Goal: Task Accomplishment & Management: Manage account settings

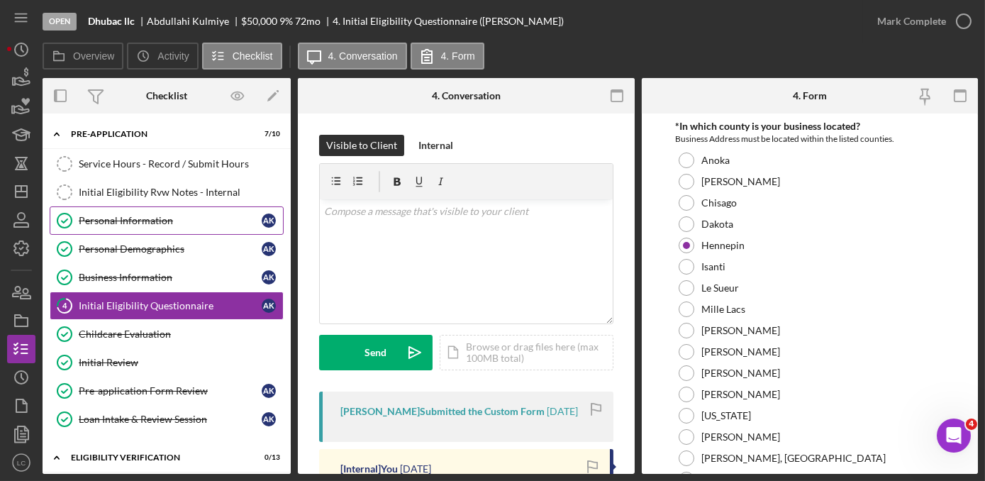
scroll to position [193, 0]
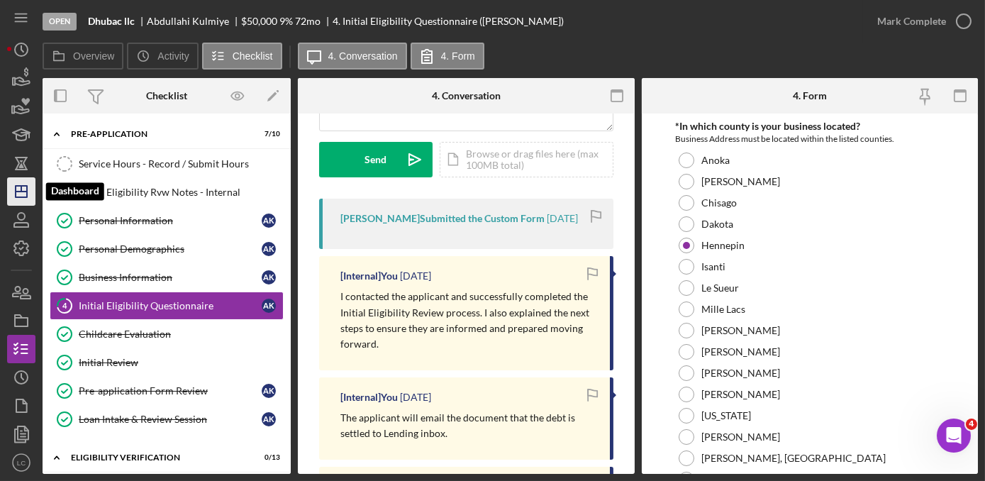
click at [13, 186] on icon "Icon/Dashboard" at bounding box center [21, 191] width 35 height 35
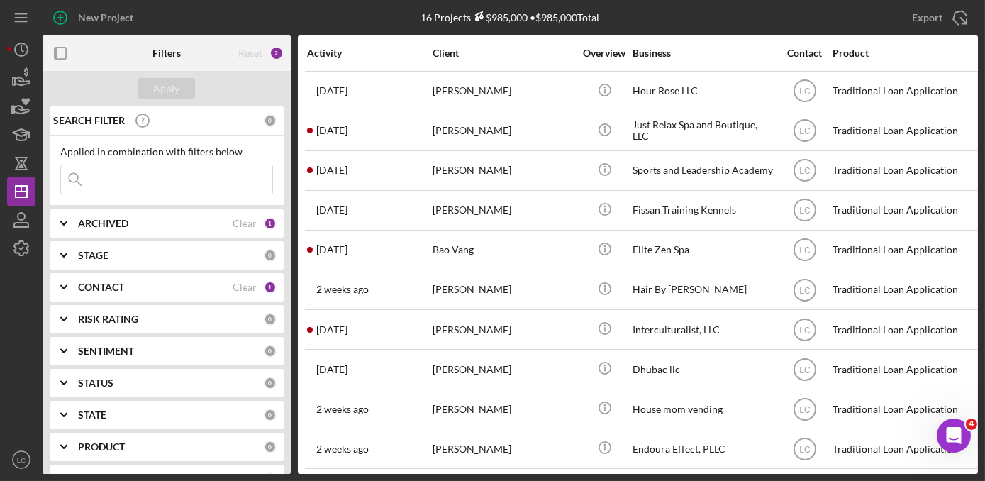
click at [80, 292] on icon "Icon/Expander" at bounding box center [63, 287] width 35 height 35
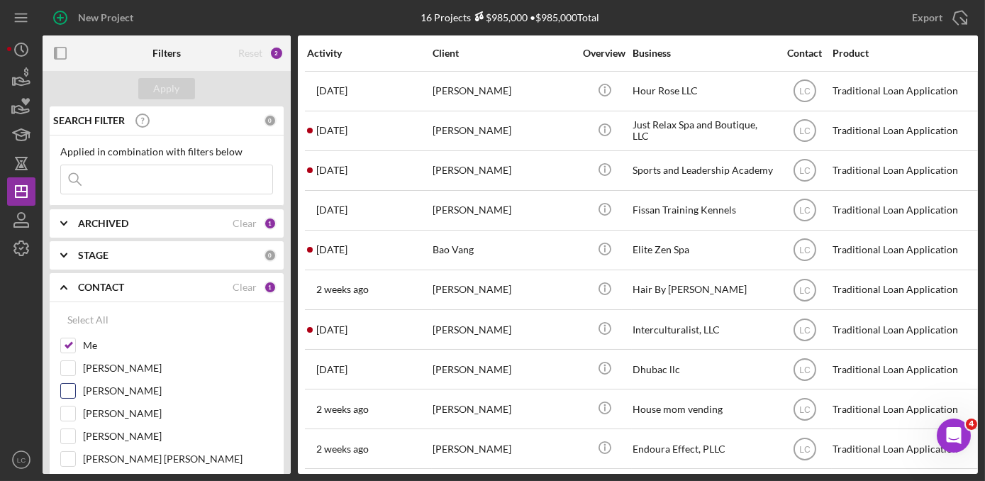
click at [70, 396] on input "[PERSON_NAME]" at bounding box center [68, 391] width 14 height 14
checkbox input "true"
click at [157, 94] on div "Apply" at bounding box center [167, 88] width 26 height 21
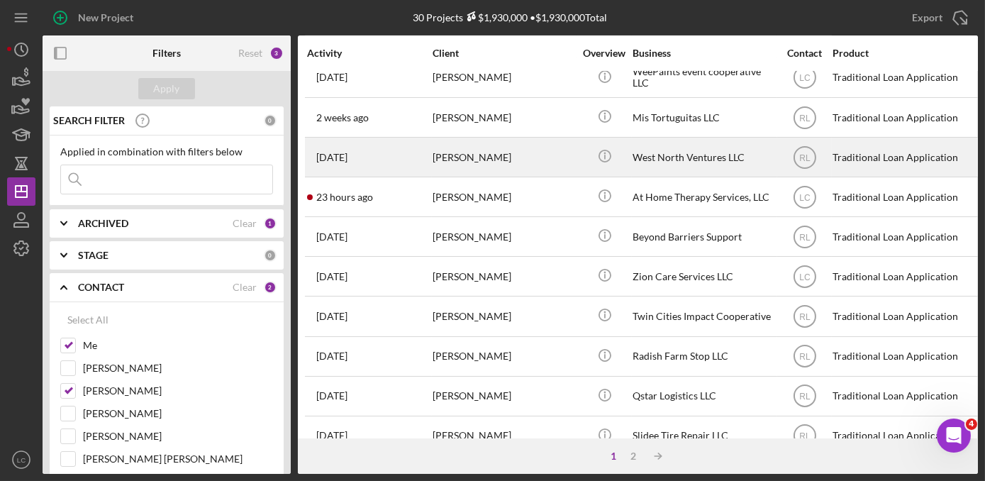
scroll to position [637, 0]
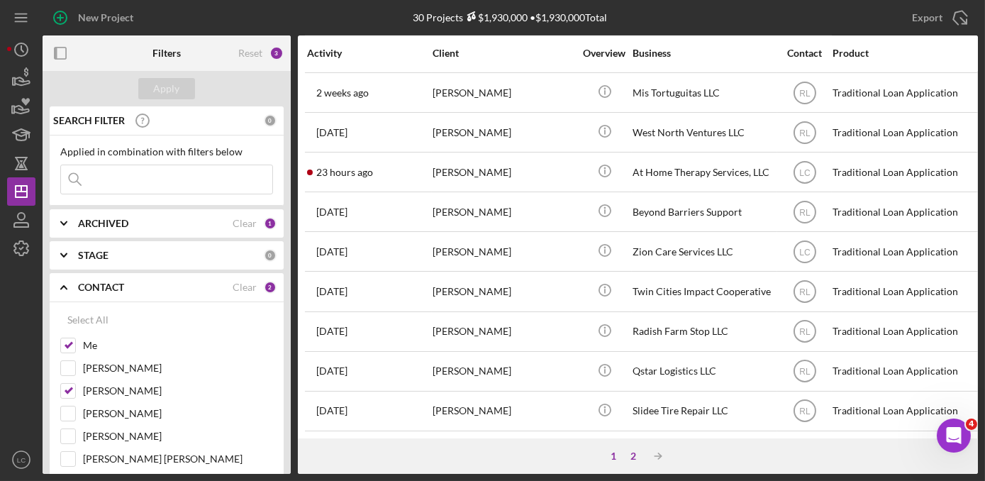
click at [635, 457] on div "2" at bounding box center [634, 455] width 20 height 11
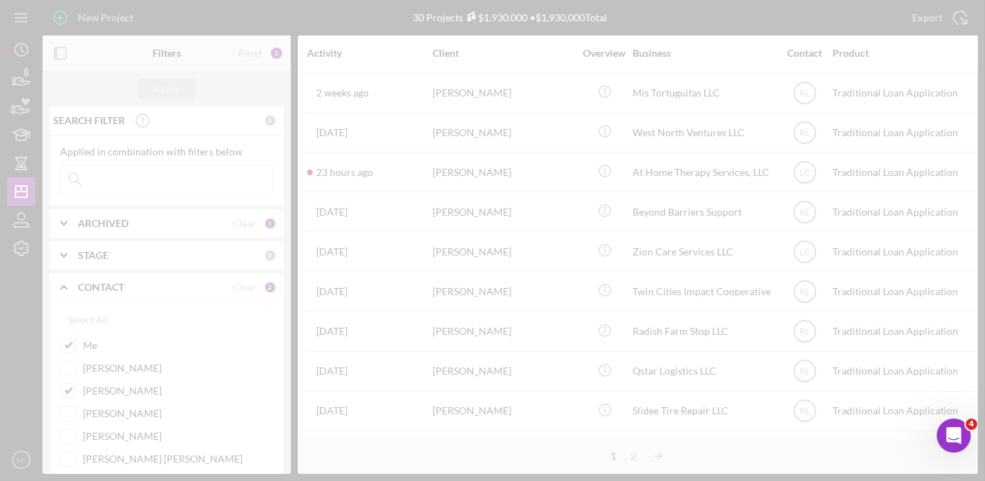
scroll to position [0, 0]
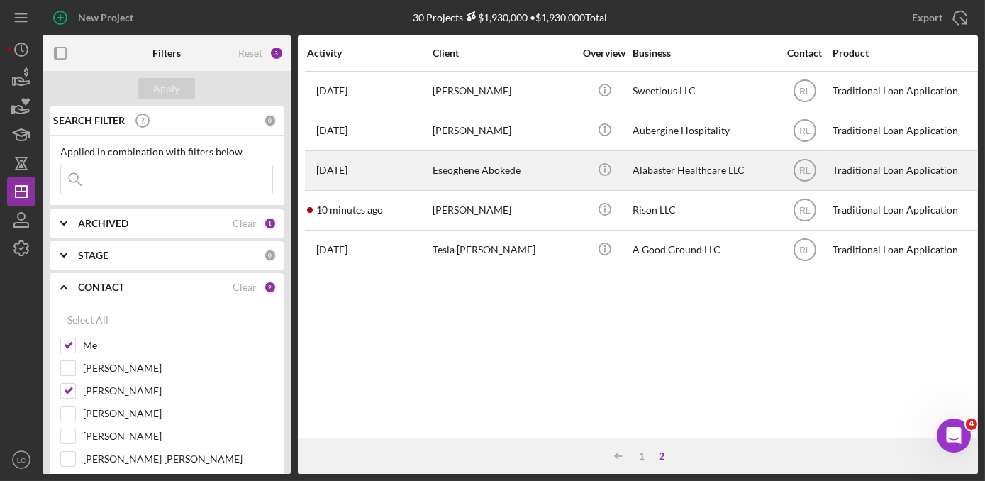
click at [689, 172] on div "Alabaster Healthcare LLC" at bounding box center [704, 171] width 142 height 38
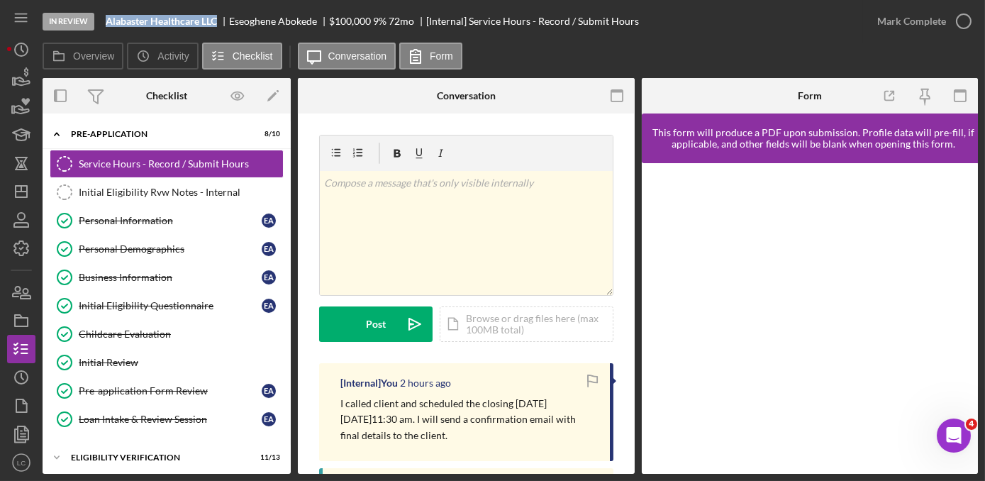
drag, startPoint x: 217, startPoint y: 26, endPoint x: 106, endPoint y: 26, distance: 110.7
click at [106, 26] on b "Alabaster Healthcare LLC" at bounding box center [161, 21] width 111 height 11
copy b "Alabaster Healthcare LLC"
click at [157, 277] on div "Business Information" at bounding box center [170, 277] width 183 height 11
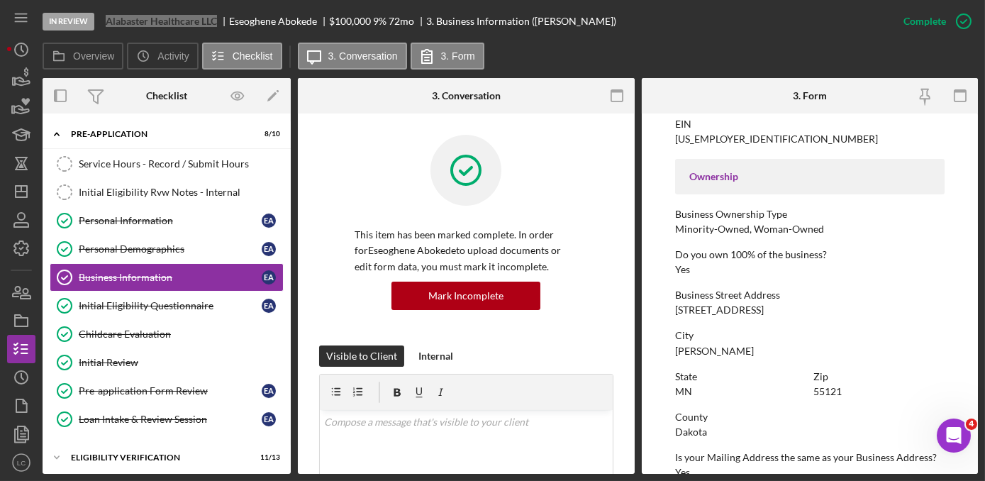
scroll to position [451, 0]
